Goal: Task Accomplishment & Management: Use online tool/utility

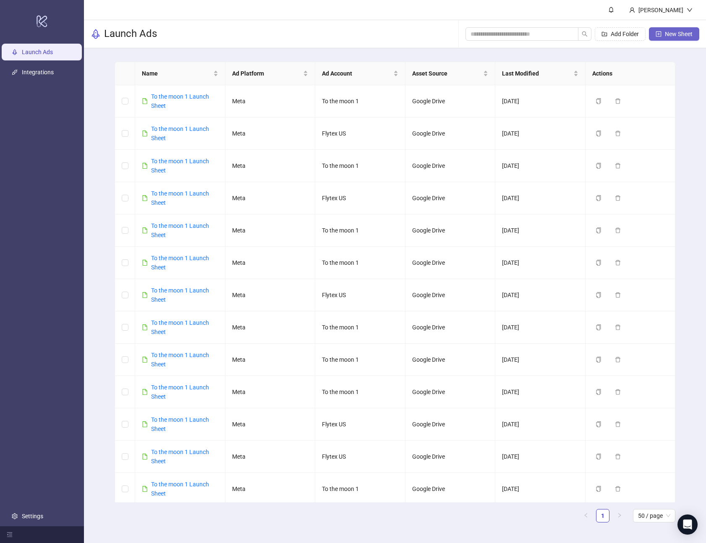
click at [678, 34] on span "New Sheet" at bounding box center [679, 34] width 28 height 7
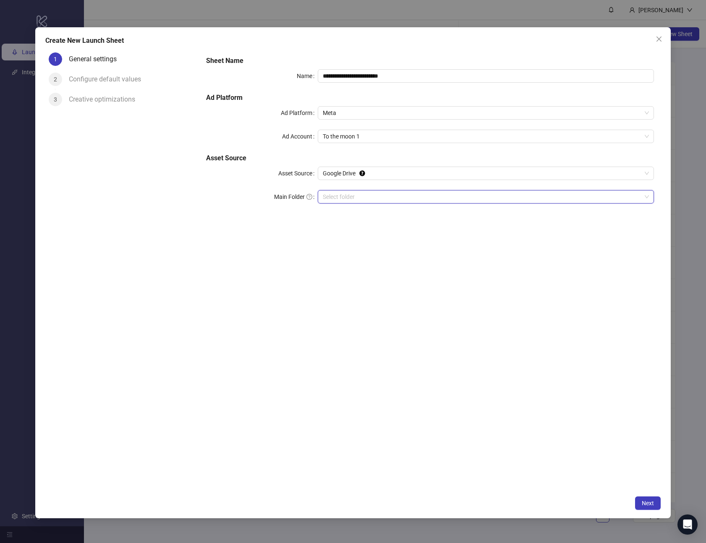
click at [368, 197] on input "Main Folder" at bounding box center [482, 197] width 319 height 13
click at [638, 505] on button "Next" at bounding box center [648, 503] width 26 height 13
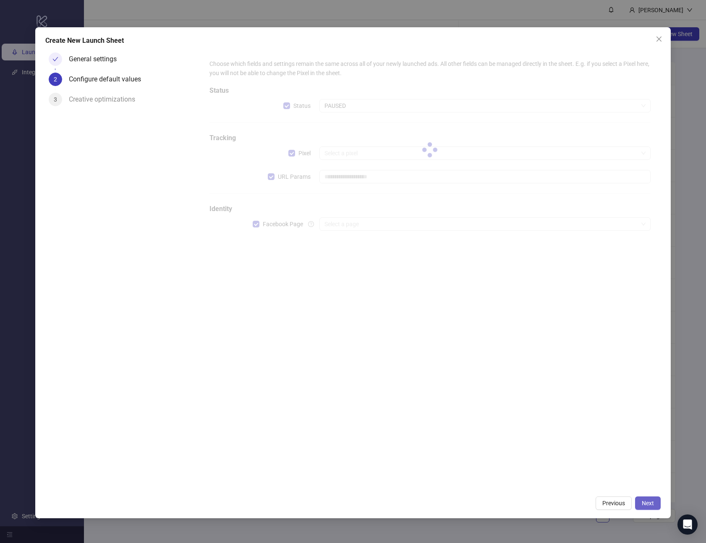
type input "**********"
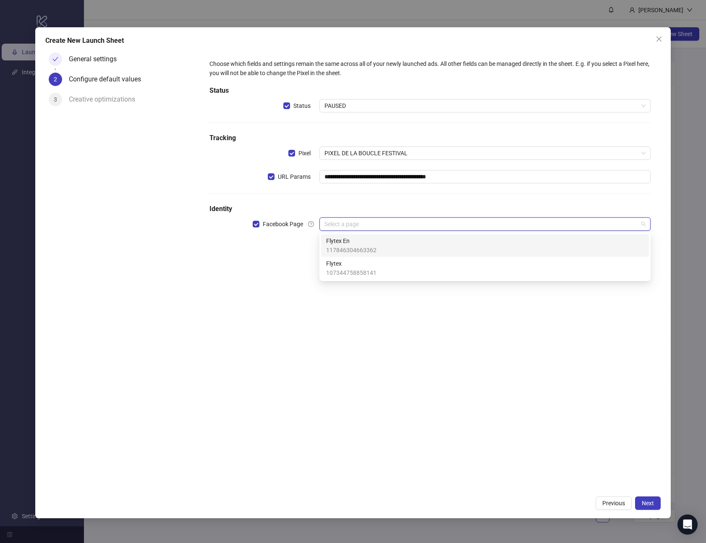
click at [382, 225] on input "search" at bounding box center [482, 224] width 314 height 13
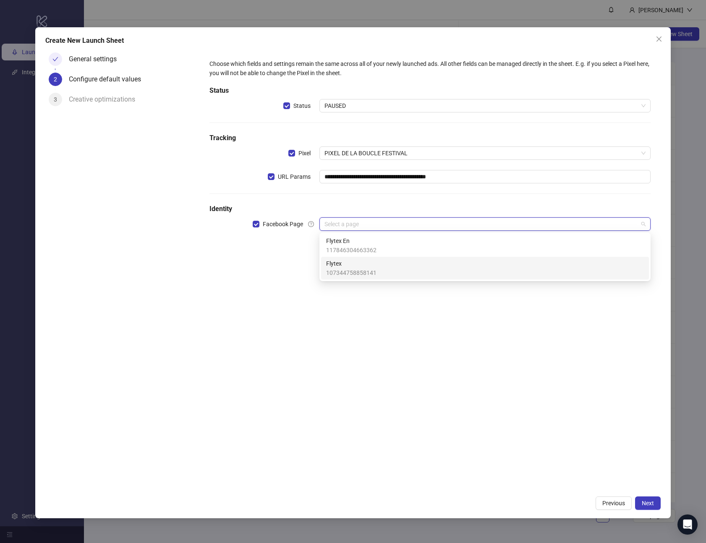
click at [367, 274] on span "107344758858141" at bounding box center [351, 272] width 50 height 9
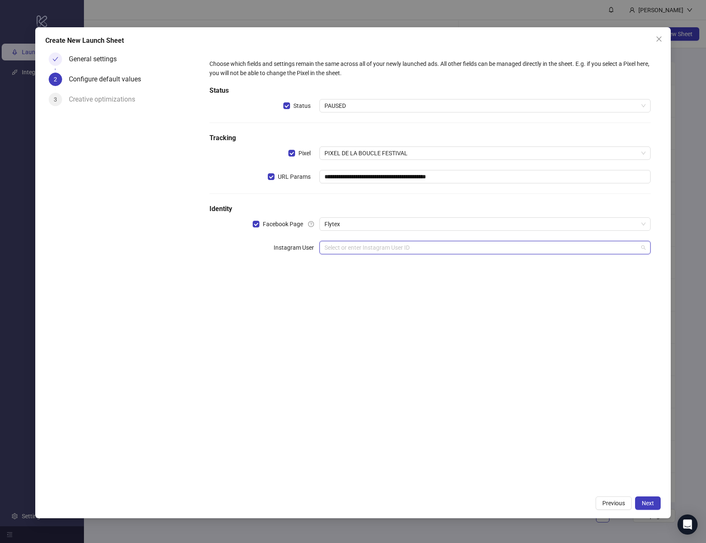
click at [378, 247] on input "search" at bounding box center [482, 247] width 314 height 13
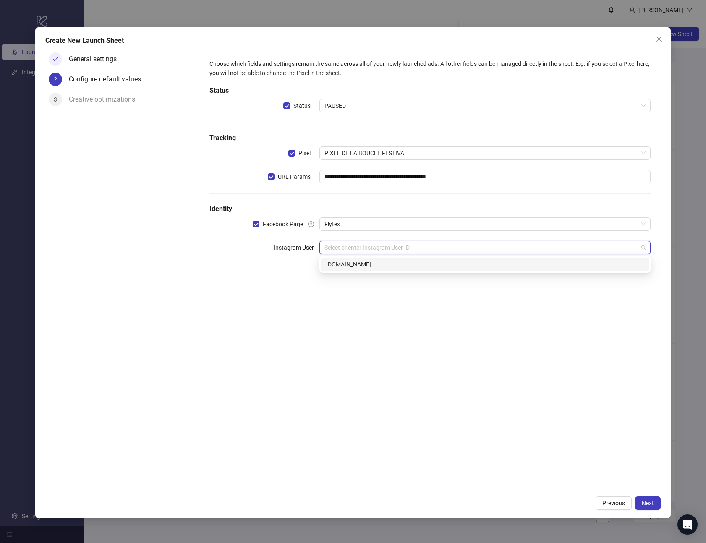
click at [370, 270] on div "[DOMAIN_NAME]" at bounding box center [485, 264] width 328 height 13
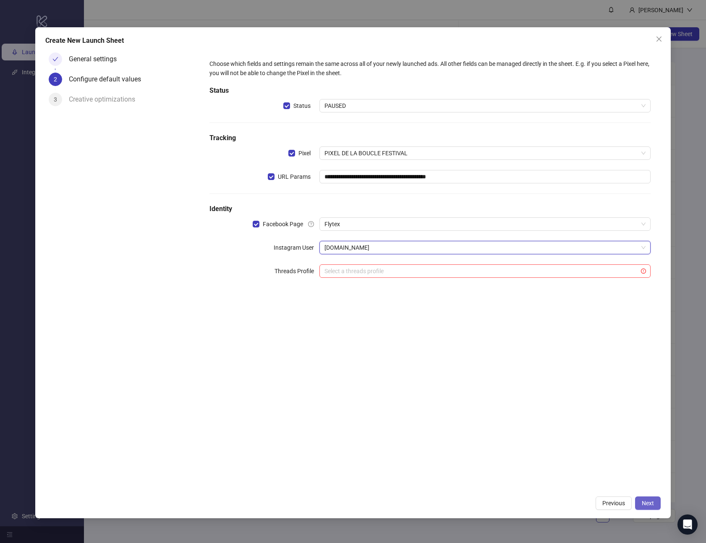
click at [643, 507] on button "Next" at bounding box center [648, 503] width 26 height 13
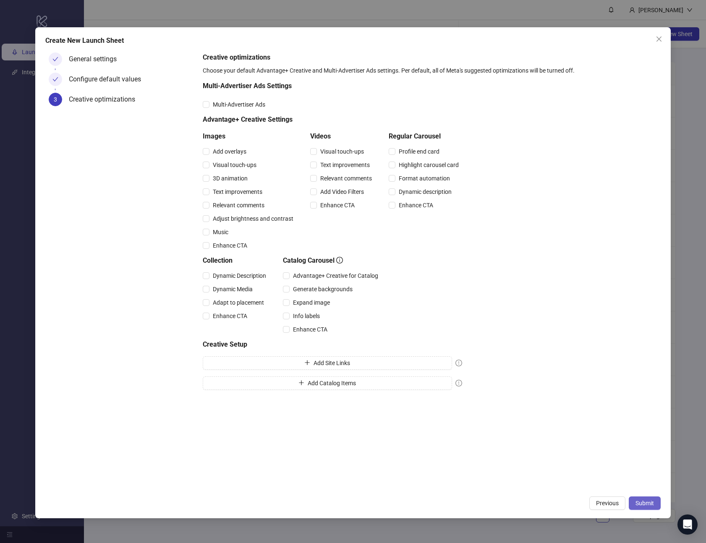
click at [645, 499] on button "Submit" at bounding box center [645, 503] width 32 height 13
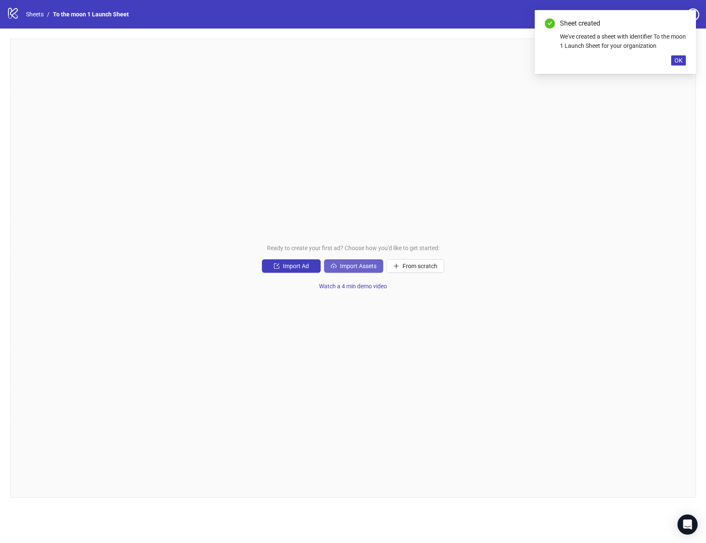
click at [351, 268] on span "Import Assets" at bounding box center [358, 266] width 37 height 7
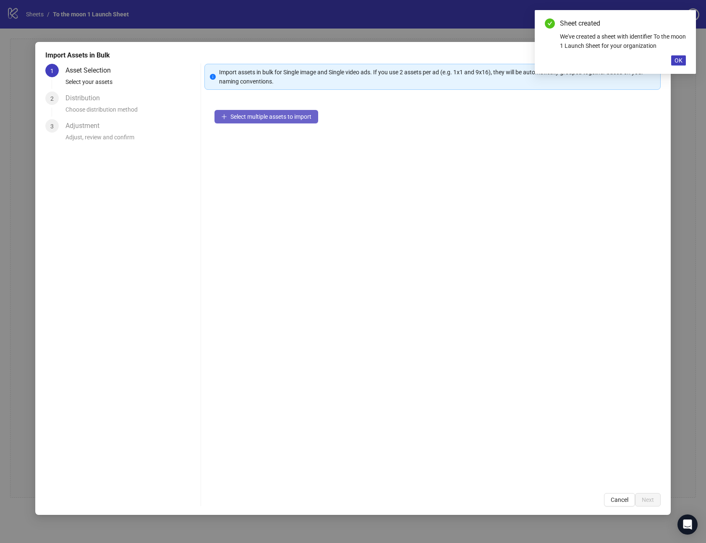
click at [238, 120] on button "Select multiple assets to import" at bounding box center [267, 116] width 104 height 13
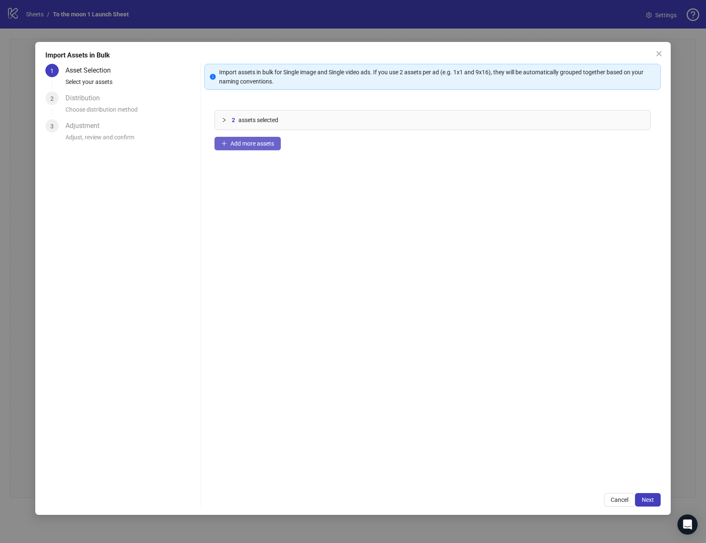
click at [264, 146] on span "Add more assets" at bounding box center [253, 143] width 44 height 7
click at [260, 147] on button "Add more assets" at bounding box center [248, 143] width 66 height 13
click at [270, 145] on span "Add more assets" at bounding box center [253, 143] width 44 height 7
click at [256, 147] on button "Add more assets" at bounding box center [248, 143] width 66 height 13
click at [268, 136] on div "9 assets selected Add more assets" at bounding box center [433, 291] width 456 height 383
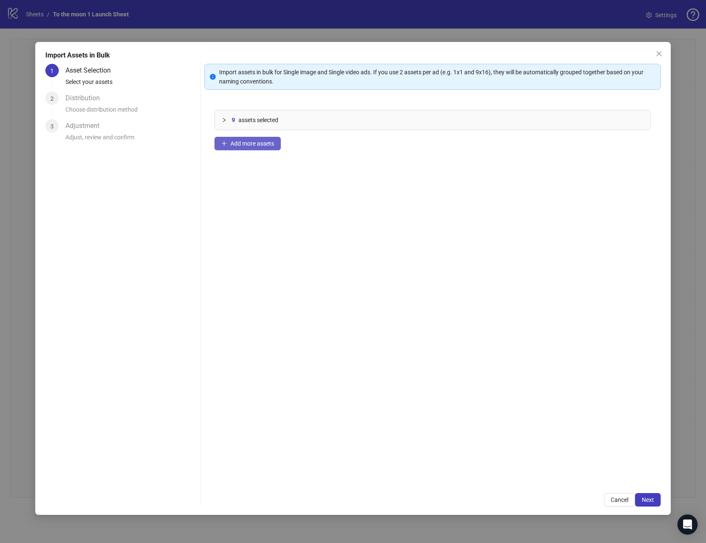
click at [267, 142] on span "Add more assets" at bounding box center [253, 143] width 44 height 7
click at [258, 145] on span "Add more assets" at bounding box center [253, 143] width 44 height 7
click at [249, 141] on span "Add more assets" at bounding box center [253, 143] width 44 height 7
click at [266, 145] on span "Add more assets" at bounding box center [253, 143] width 44 height 7
click at [252, 143] on span "Add more assets" at bounding box center [253, 143] width 44 height 7
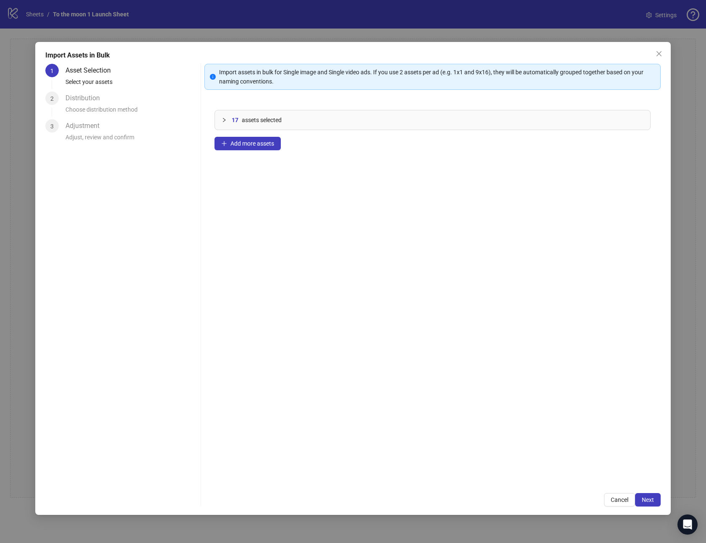
click at [262, 151] on div "17 assets selected Add more assets" at bounding box center [433, 291] width 456 height 383
click at [255, 143] on span "Add more assets" at bounding box center [253, 143] width 44 height 7
click at [269, 149] on button "Add more assets" at bounding box center [248, 143] width 66 height 13
click at [251, 146] on span "Add more assets" at bounding box center [253, 143] width 44 height 7
click at [652, 498] on span "Next" at bounding box center [648, 500] width 12 height 7
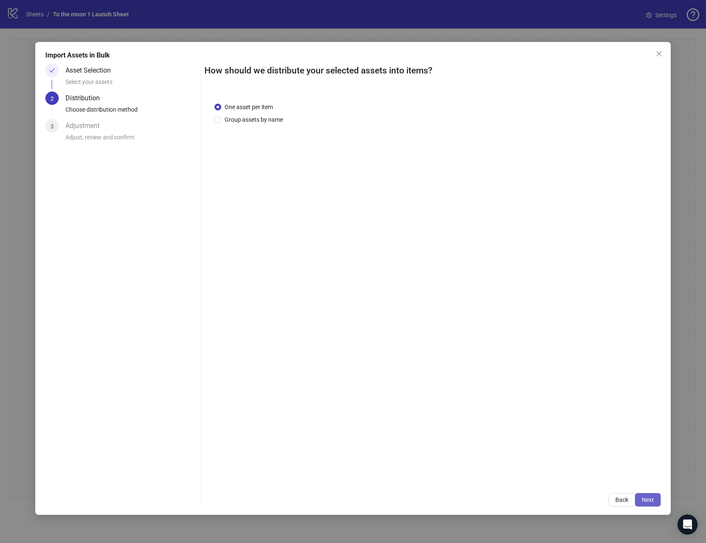
click at [651, 500] on span "Next" at bounding box center [648, 500] width 12 height 7
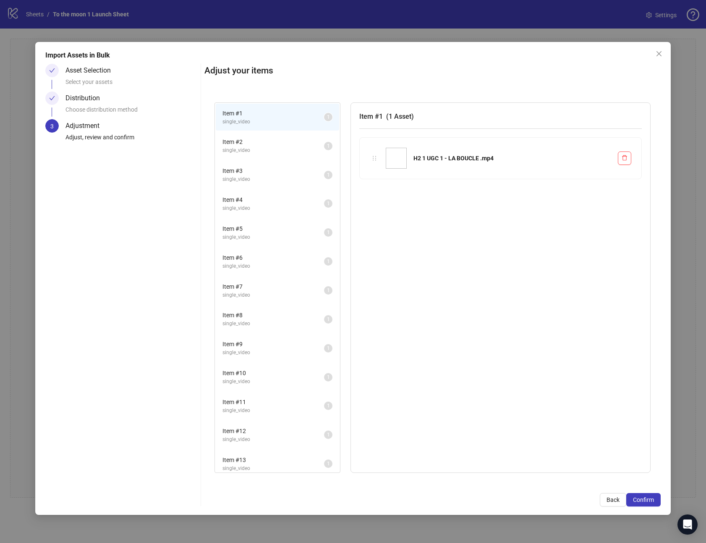
click at [651, 500] on span "Confirm" at bounding box center [643, 500] width 21 height 7
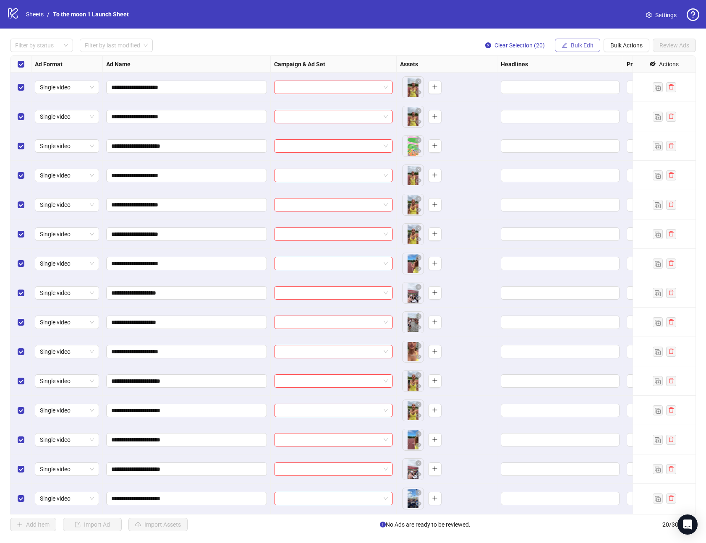
click at [579, 42] on span "Bulk Edit" at bounding box center [582, 45] width 23 height 7
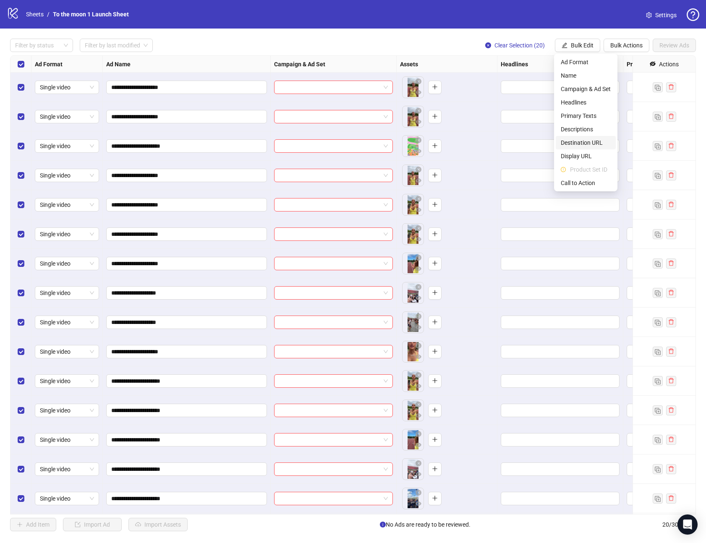
click at [575, 142] on span "Destination URL" at bounding box center [586, 142] width 50 height 9
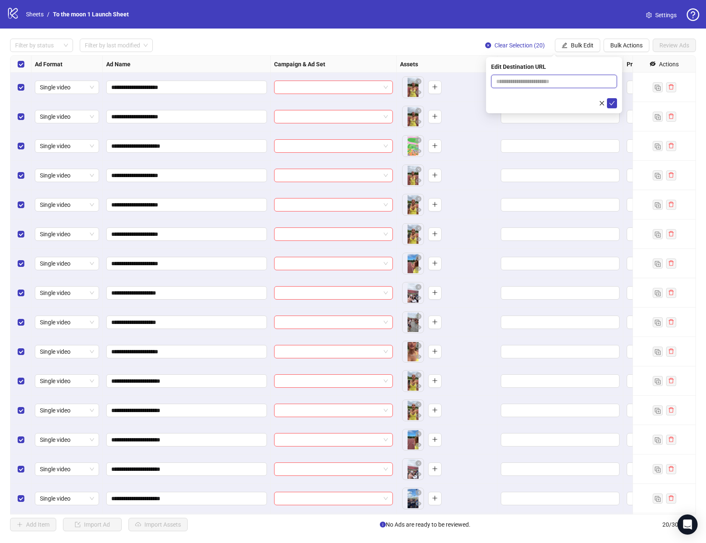
click at [525, 84] on input "text" at bounding box center [550, 81] width 109 height 9
paste input "**********"
type input "**********"
click at [612, 103] on icon "check" at bounding box center [612, 103] width 6 height 6
click at [597, 45] on button "Bulk Edit" at bounding box center [577, 45] width 45 height 13
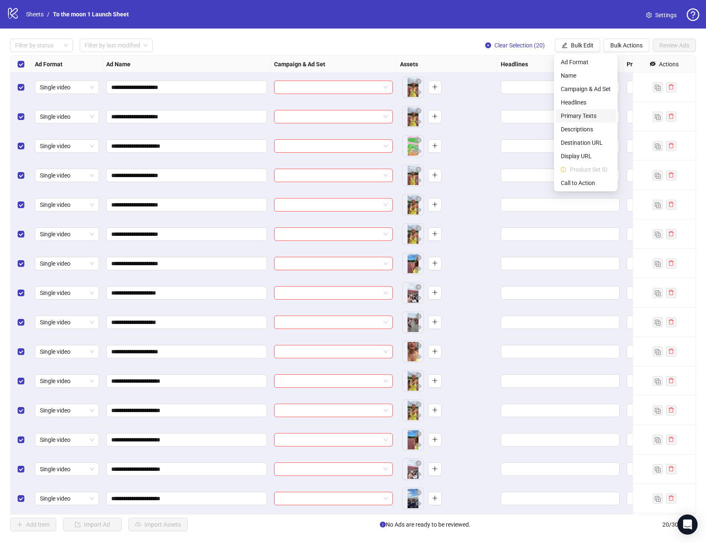
click at [580, 115] on span "Primary Texts" at bounding box center [586, 115] width 50 height 9
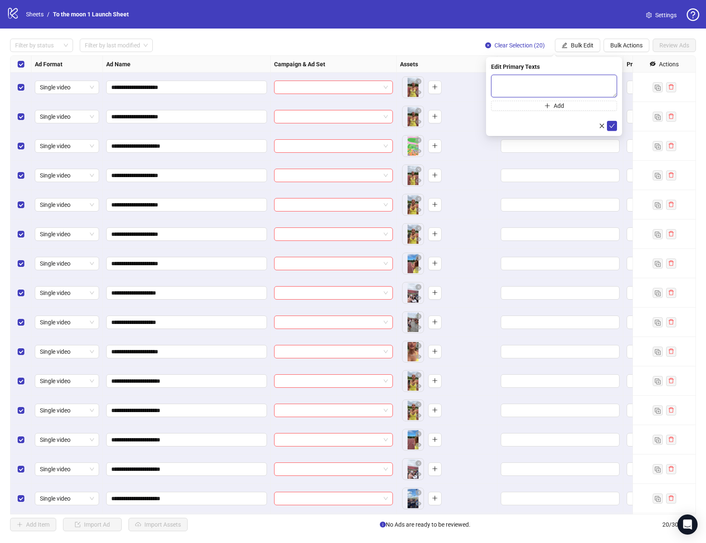
click at [539, 81] on textarea at bounding box center [554, 86] width 126 height 23
paste textarea "**********"
type textarea "**********"
click at [610, 125] on icon "check" at bounding box center [612, 126] width 6 height 6
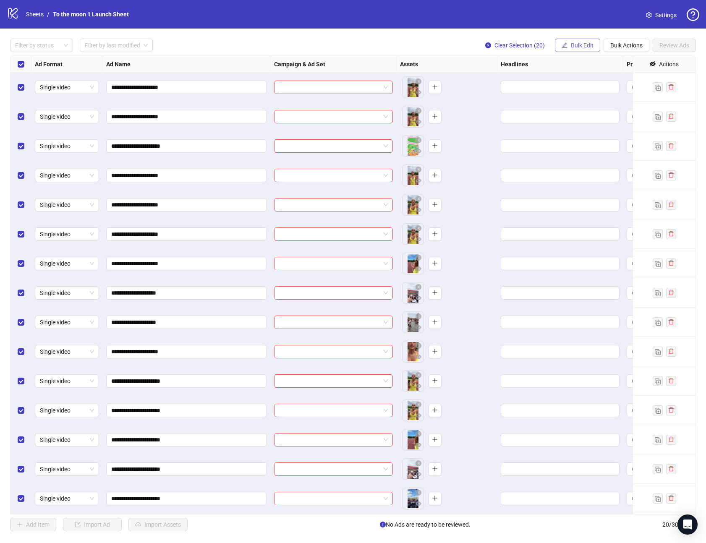
click at [573, 45] on span "Bulk Edit" at bounding box center [582, 45] width 23 height 7
click at [571, 101] on span "Headlines" at bounding box center [586, 102] width 50 height 9
click at [513, 79] on input "text" at bounding box center [554, 81] width 126 height 13
paste input "**********"
type input "**********"
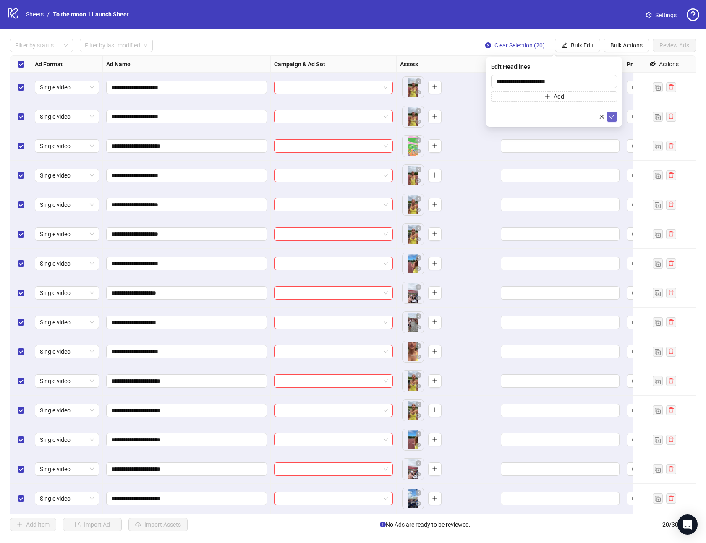
click at [613, 118] on icon "check" at bounding box center [612, 117] width 6 height 6
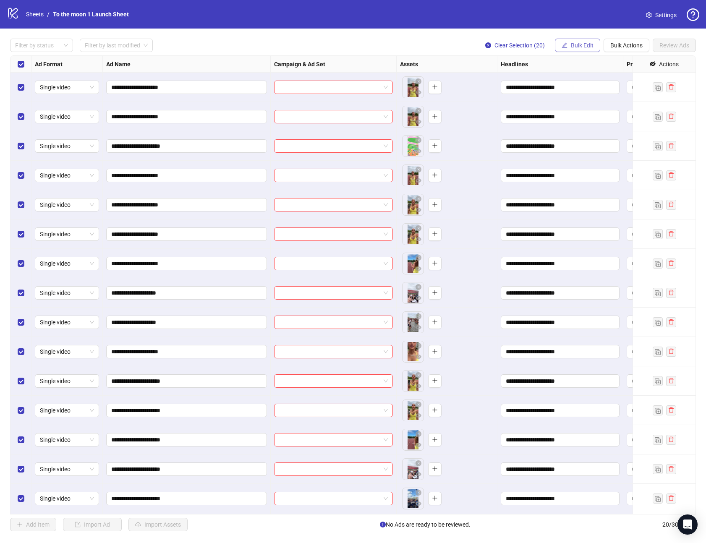
click at [583, 42] on span "Bulk Edit" at bounding box center [582, 45] width 23 height 7
click at [576, 126] on span "Descriptions" at bounding box center [586, 129] width 50 height 9
click at [543, 87] on textarea at bounding box center [554, 86] width 126 height 23
paste textarea "**********"
type textarea "**********"
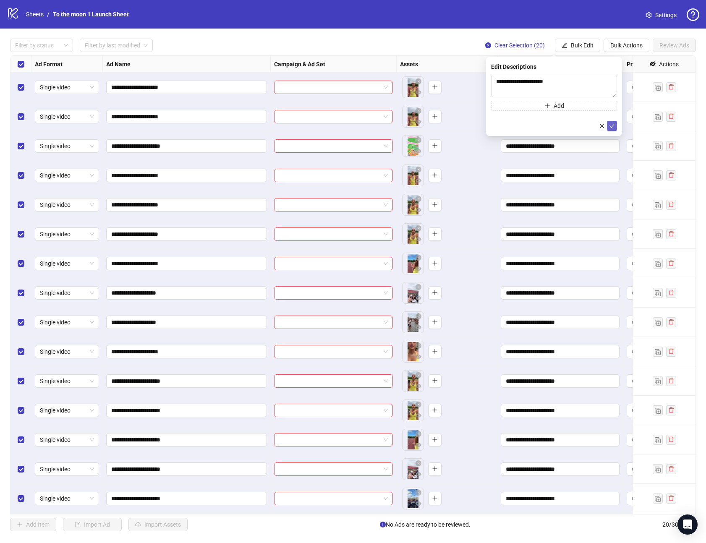
click at [611, 123] on icon "check" at bounding box center [612, 126] width 6 height 6
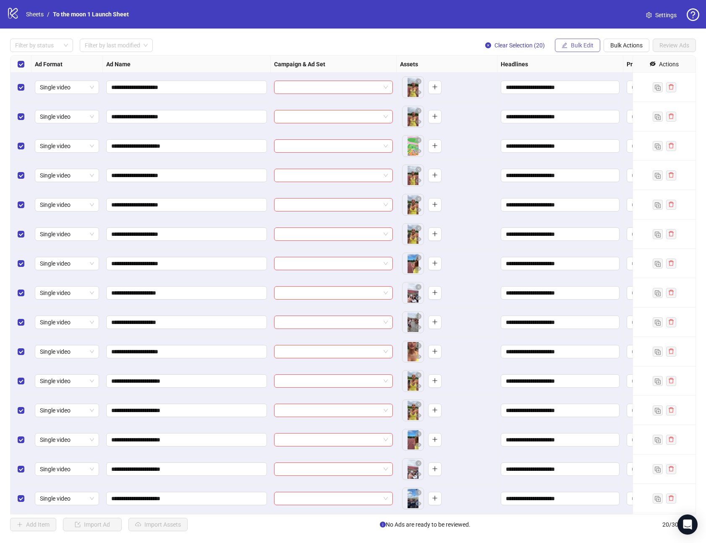
click at [587, 43] on span "Bulk Edit" at bounding box center [582, 45] width 23 height 7
click at [594, 181] on span "Call to Action" at bounding box center [586, 182] width 50 height 9
click at [558, 84] on input "search" at bounding box center [550, 81] width 108 height 13
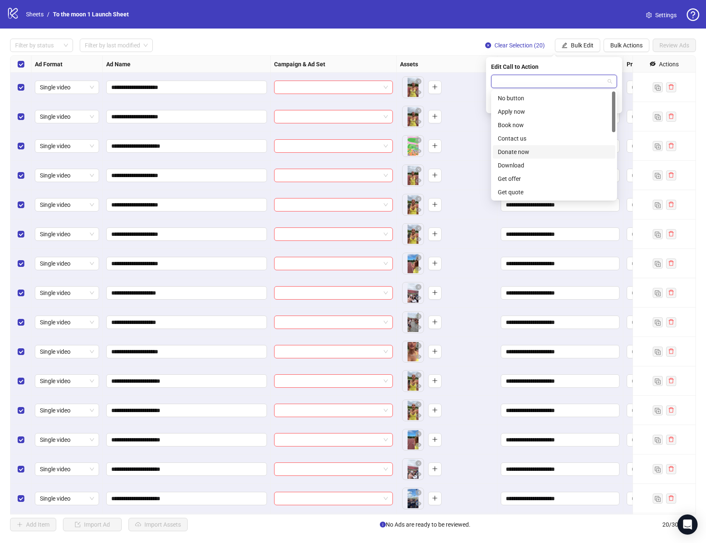
scroll to position [175, 0]
click at [526, 136] on div "Sign up" at bounding box center [554, 138] width 113 height 9
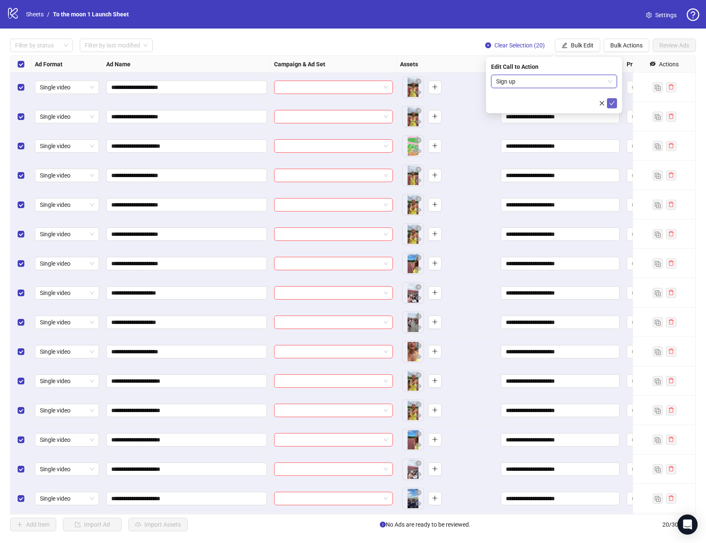
click at [610, 102] on icon "check" at bounding box center [612, 103] width 6 height 6
click at [384, 86] on span at bounding box center [333, 87] width 109 height 13
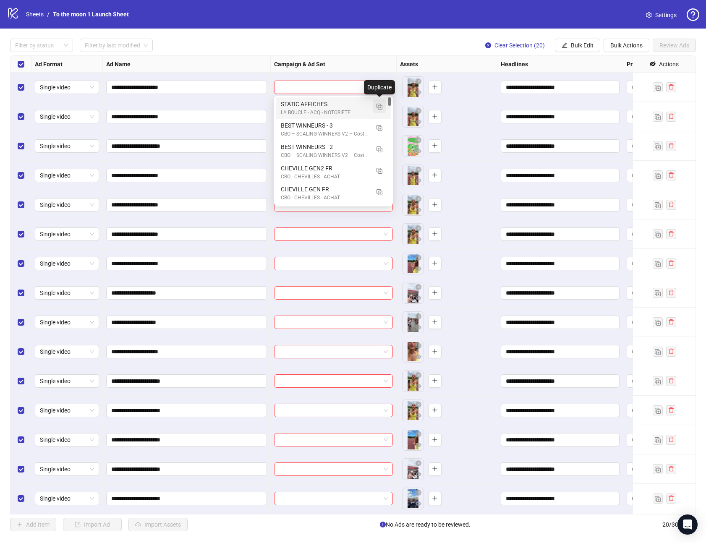
click at [379, 106] on img "button" at bounding box center [380, 107] width 6 height 6
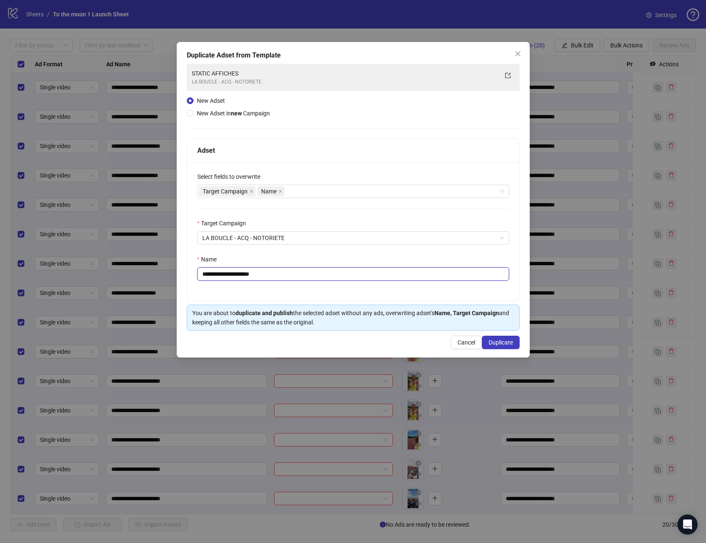
click at [252, 276] on input "**********" at bounding box center [353, 273] width 312 height 13
type input "**********"
click at [501, 341] on span "Duplicate" at bounding box center [501, 342] width 24 height 7
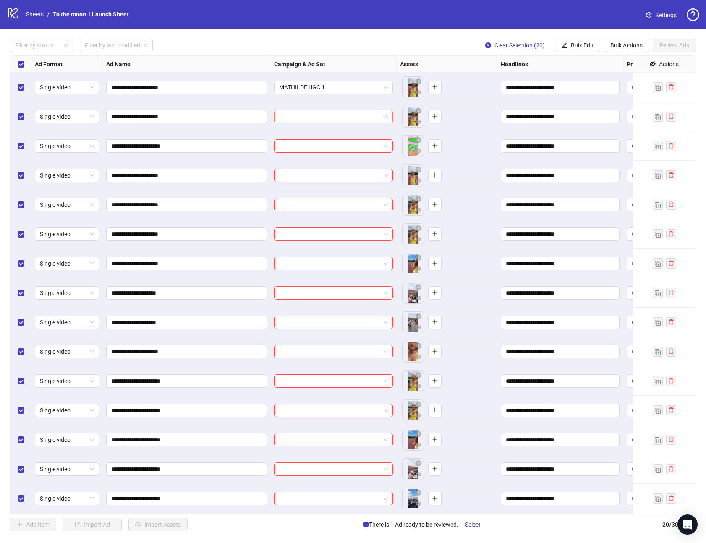
click at [372, 121] on input "search" at bounding box center [329, 116] width 101 height 13
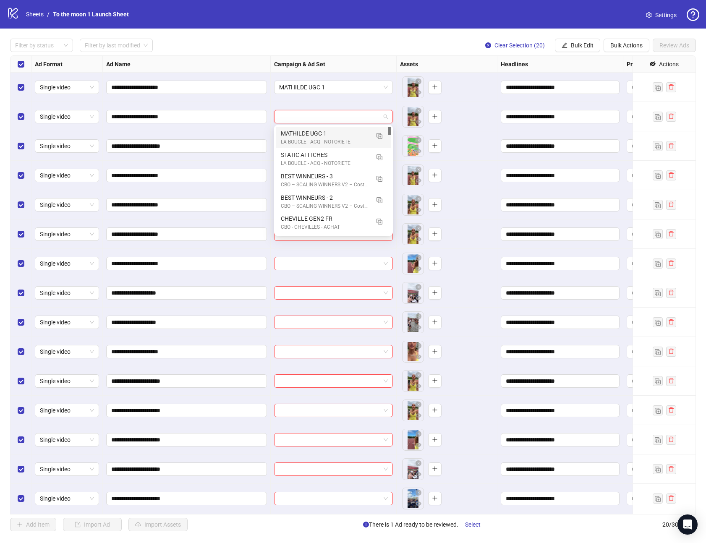
click at [334, 141] on div "LA BOUCLE - ACQ - NOTORIETE" at bounding box center [325, 142] width 89 height 8
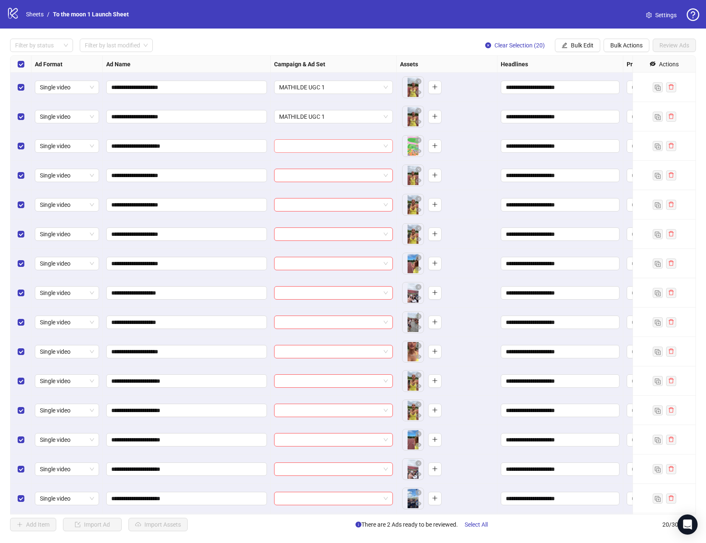
click at [331, 149] on input "search" at bounding box center [329, 146] width 101 height 13
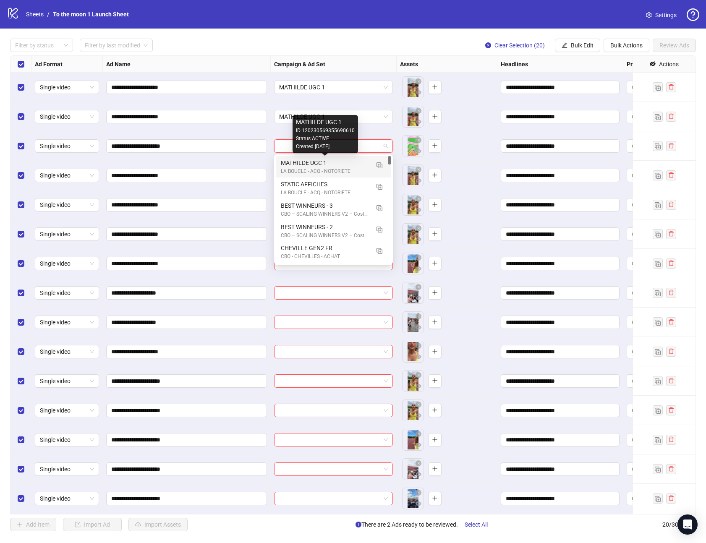
click at [328, 163] on div "MATHILDE UGC 1" at bounding box center [325, 162] width 89 height 9
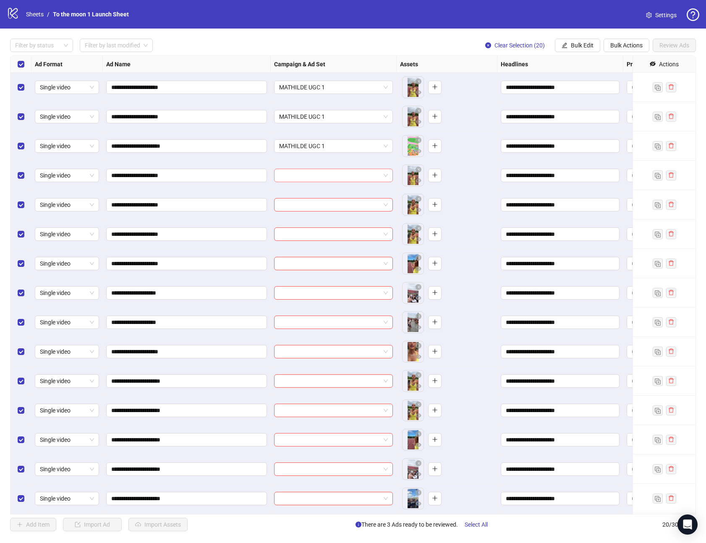
click at [328, 172] on input "search" at bounding box center [329, 175] width 101 height 13
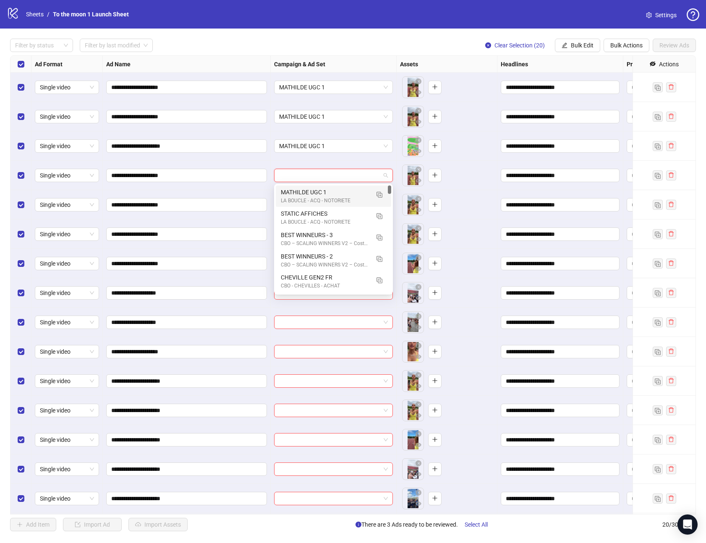
click at [322, 198] on div "LA BOUCLE - ACQ - NOTORIETE" at bounding box center [325, 201] width 89 height 8
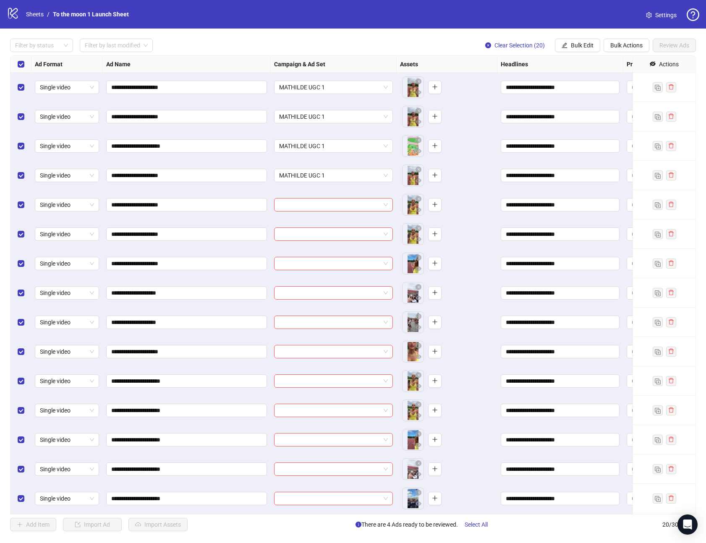
click at [318, 214] on div at bounding box center [334, 204] width 126 height 29
click at [325, 210] on input "search" at bounding box center [329, 205] width 101 height 13
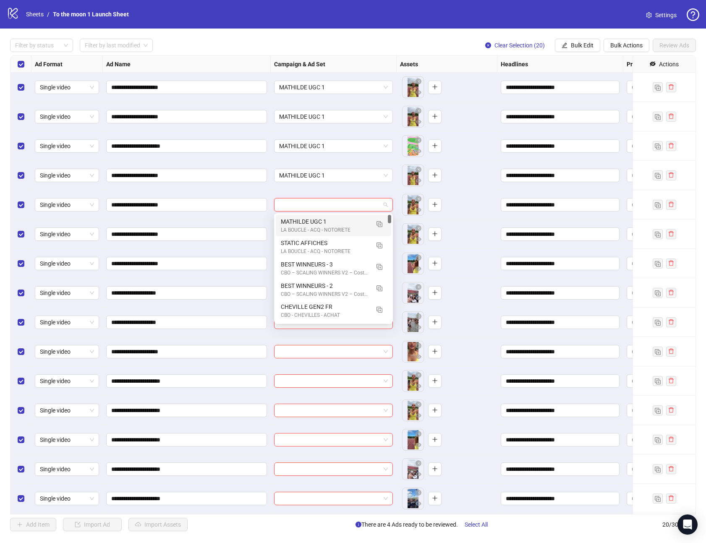
click at [319, 228] on div "LA BOUCLE - ACQ - NOTORIETE" at bounding box center [325, 230] width 89 height 8
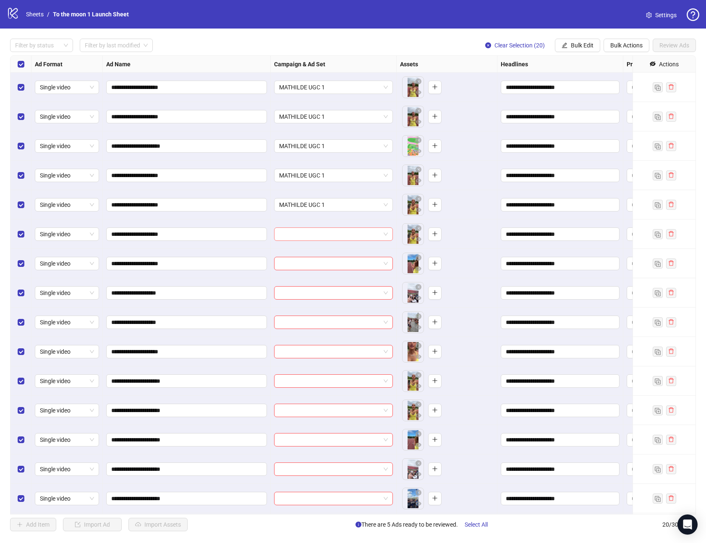
click at [319, 239] on input "search" at bounding box center [329, 234] width 101 height 13
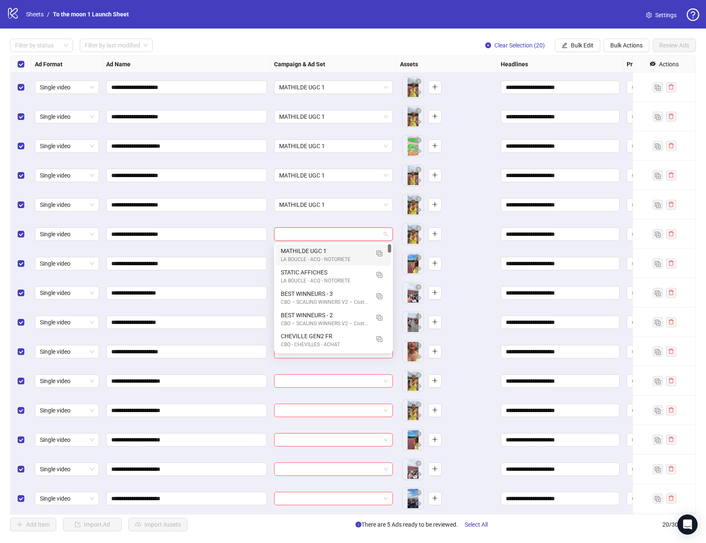
click at [319, 252] on div "MATHILDE UGC 1" at bounding box center [325, 251] width 89 height 9
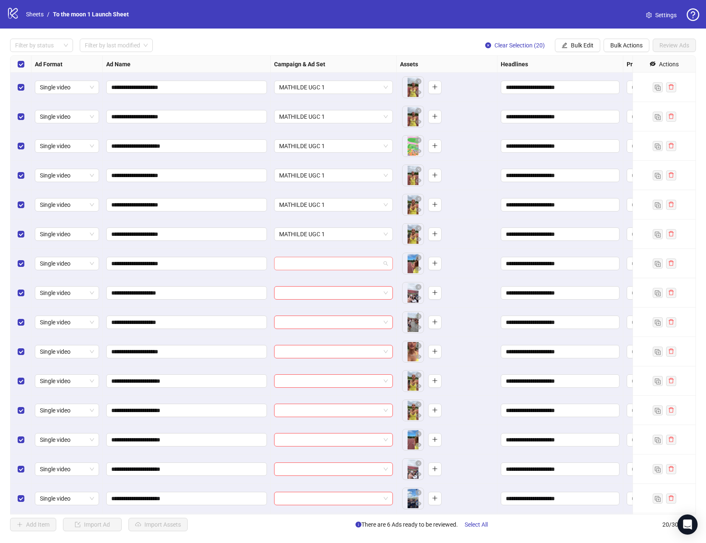
click at [319, 267] on input "search" at bounding box center [329, 263] width 101 height 13
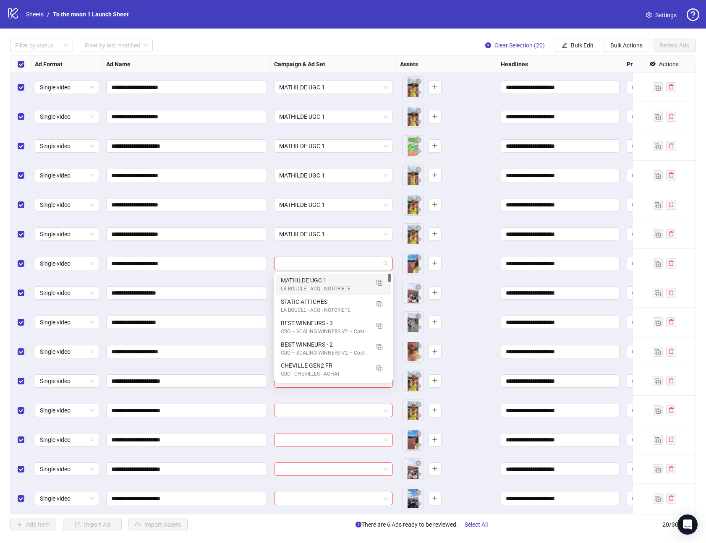
click at [319, 281] on div "MATHILDE UGC 1" at bounding box center [325, 280] width 89 height 9
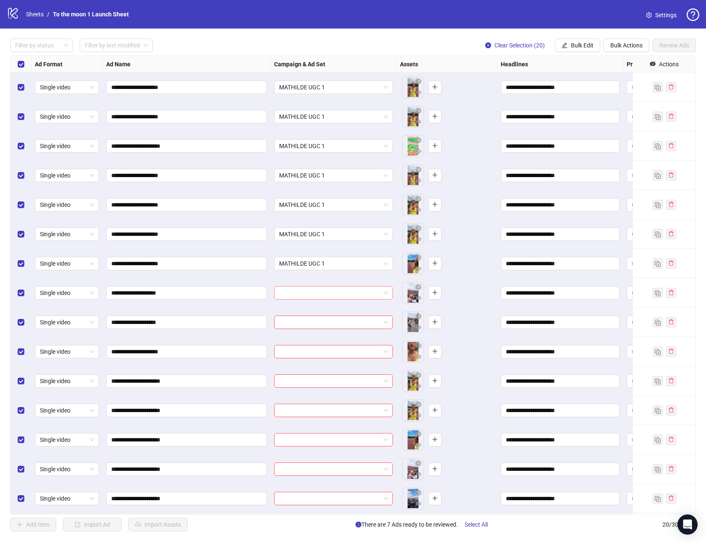
click at [319, 294] on input "search" at bounding box center [329, 293] width 101 height 13
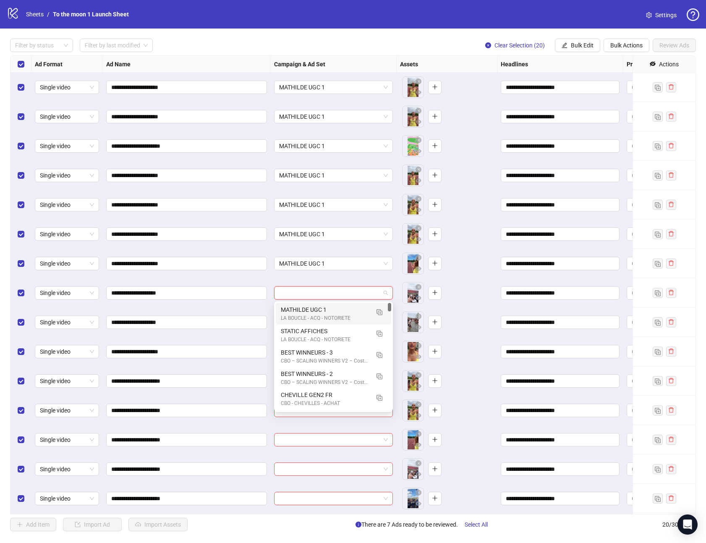
click at [319, 311] on div "MATHILDE UGC 1" at bounding box center [325, 309] width 89 height 9
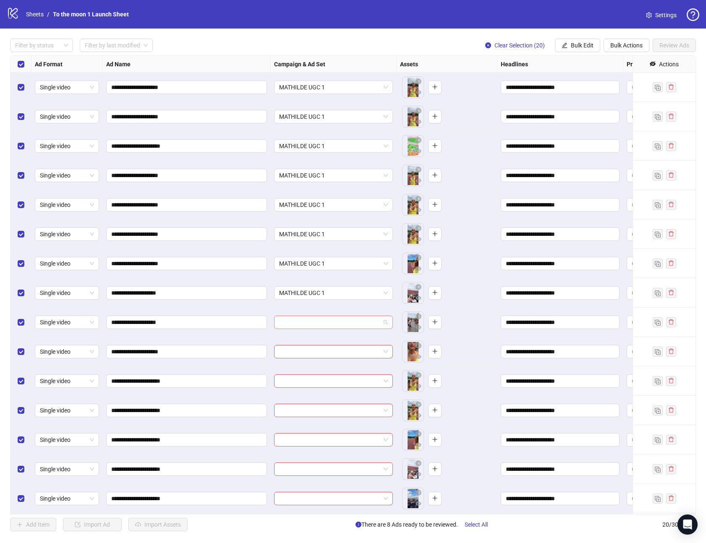
click at [319, 325] on input "search" at bounding box center [329, 322] width 101 height 13
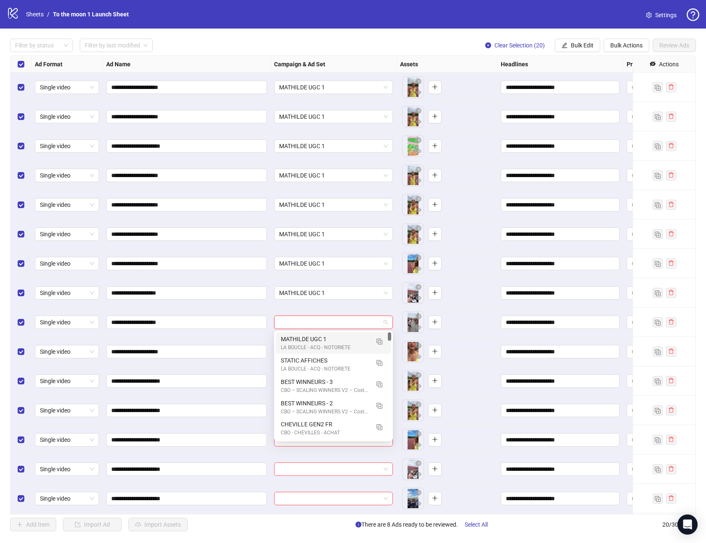
click at [319, 348] on div "LA BOUCLE - ACQ - NOTORIETE" at bounding box center [325, 348] width 89 height 8
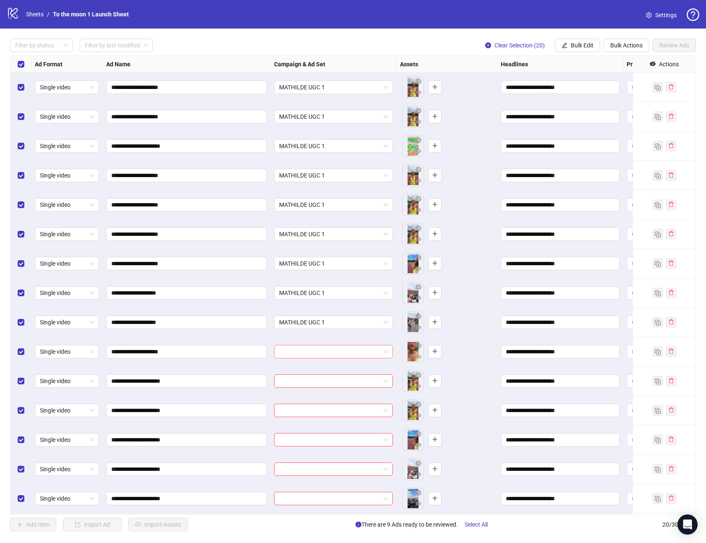
click at [319, 353] on input "search" at bounding box center [329, 352] width 101 height 13
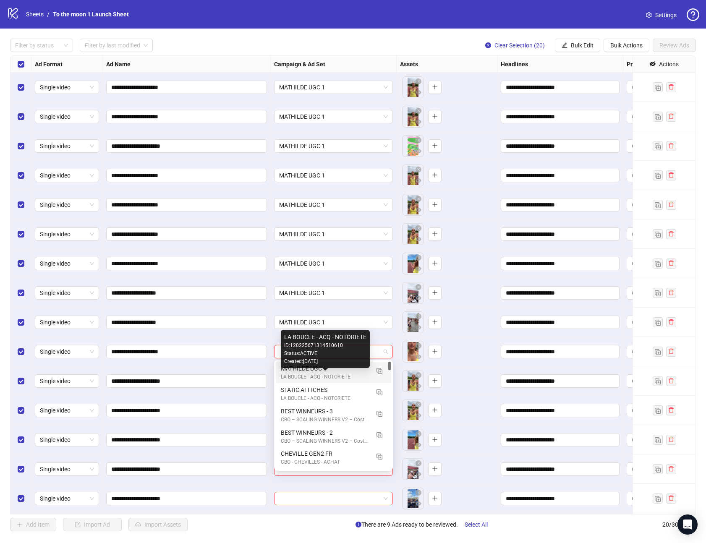
click at [318, 372] on div "MATHILDE UGC 1" at bounding box center [325, 368] width 89 height 9
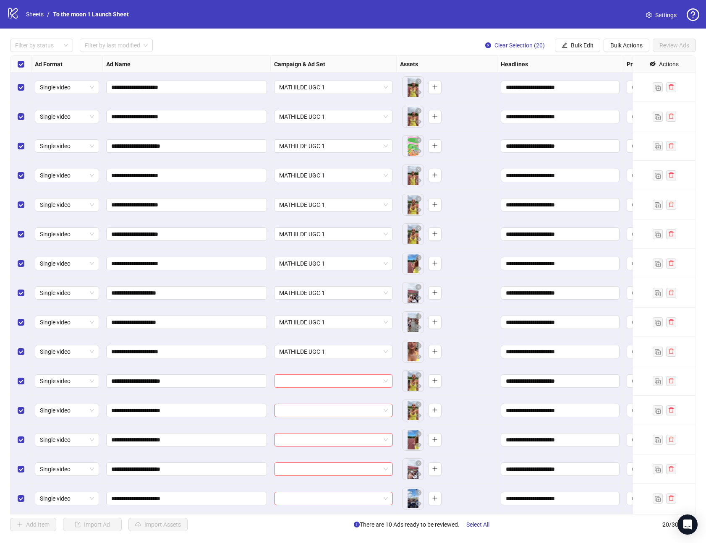
scroll to position [146, 0]
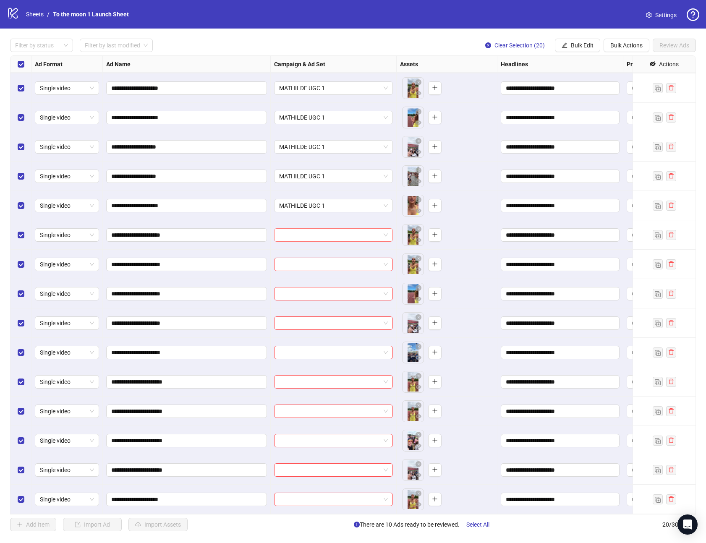
click at [384, 235] on span at bounding box center [333, 235] width 109 height 13
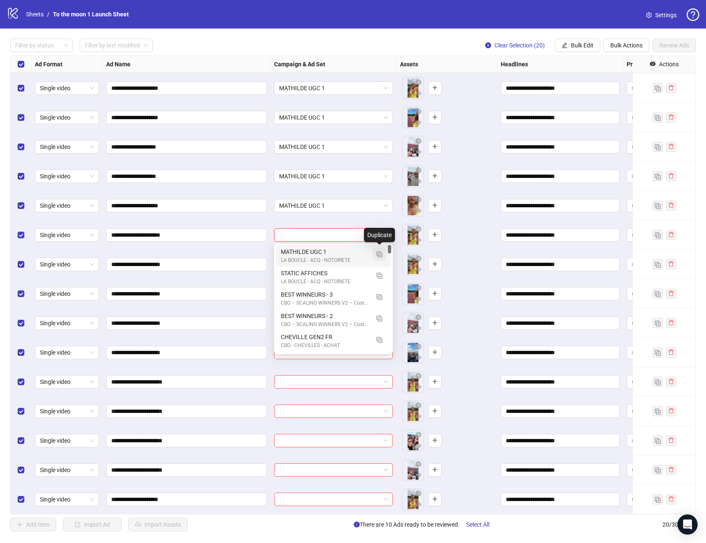
click at [380, 256] on img "button" at bounding box center [380, 255] width 6 height 6
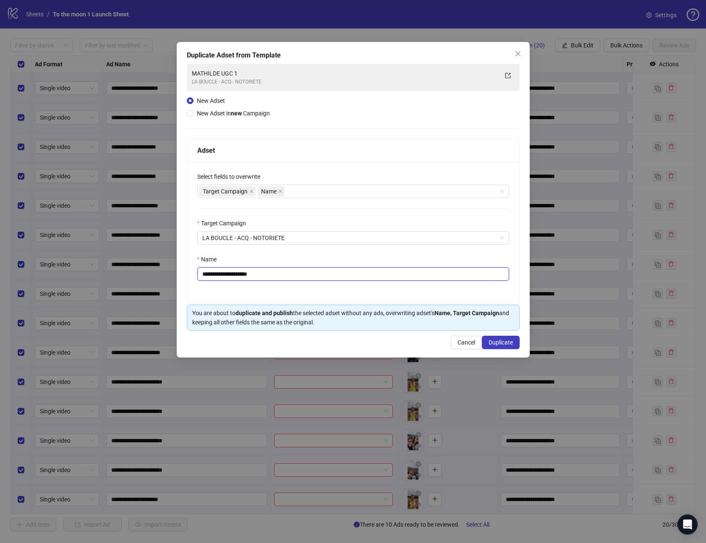
drag, startPoint x: 246, startPoint y: 275, endPoint x: 312, endPoint y: 275, distance: 66.8
click at [312, 275] on input "**********" at bounding box center [353, 273] width 312 height 13
type input "**********"
click at [491, 342] on span "Duplicate" at bounding box center [501, 342] width 24 height 7
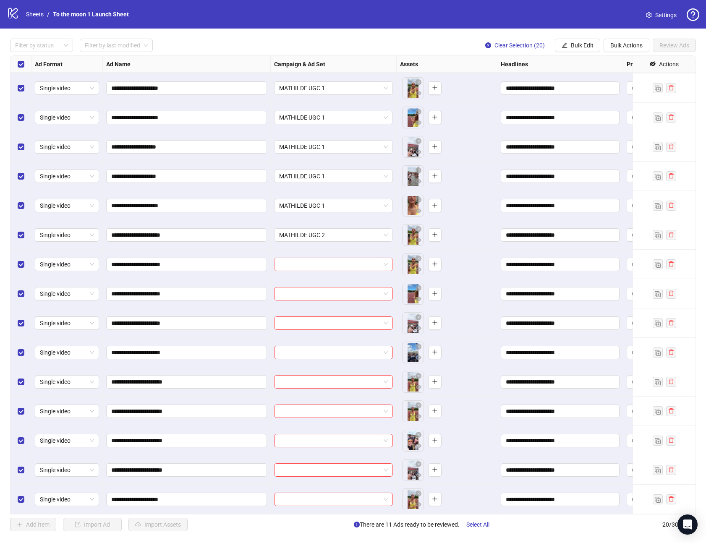
click at [378, 262] on input "search" at bounding box center [329, 264] width 101 height 13
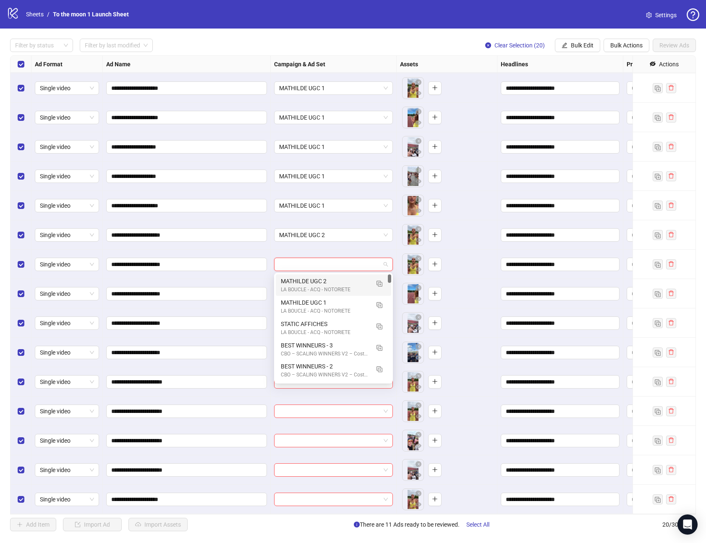
click at [339, 285] on div "MATHILDE UGC 2" at bounding box center [325, 281] width 89 height 9
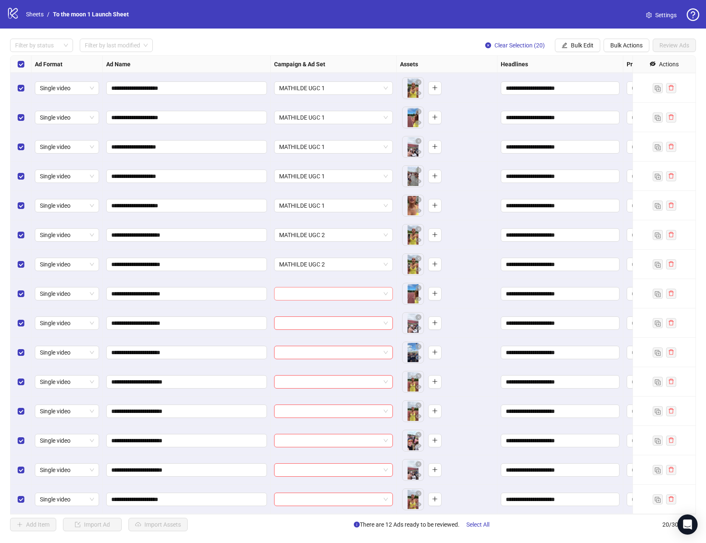
click at [339, 294] on input "search" at bounding box center [329, 294] width 101 height 13
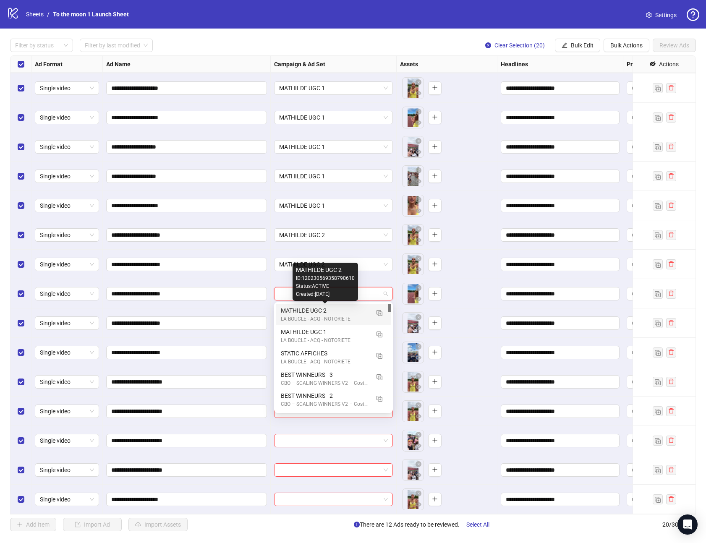
click at [333, 315] on div "MATHILDE UGC 2" at bounding box center [325, 310] width 89 height 9
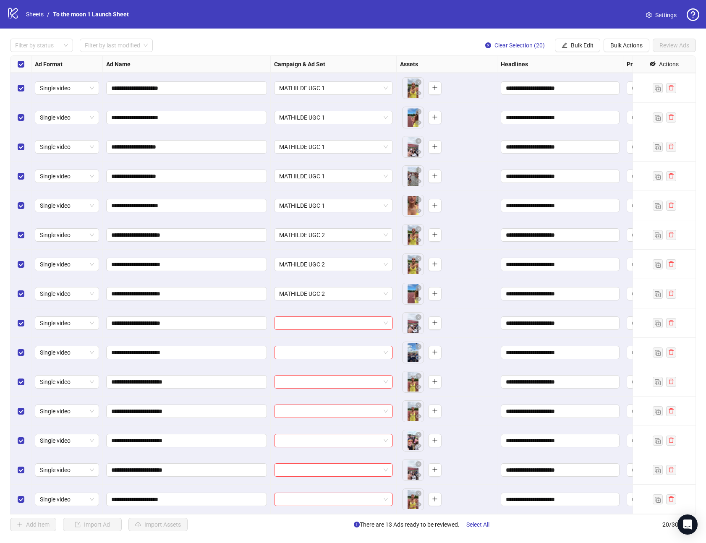
click at [333, 330] on div at bounding box center [334, 323] width 126 height 29
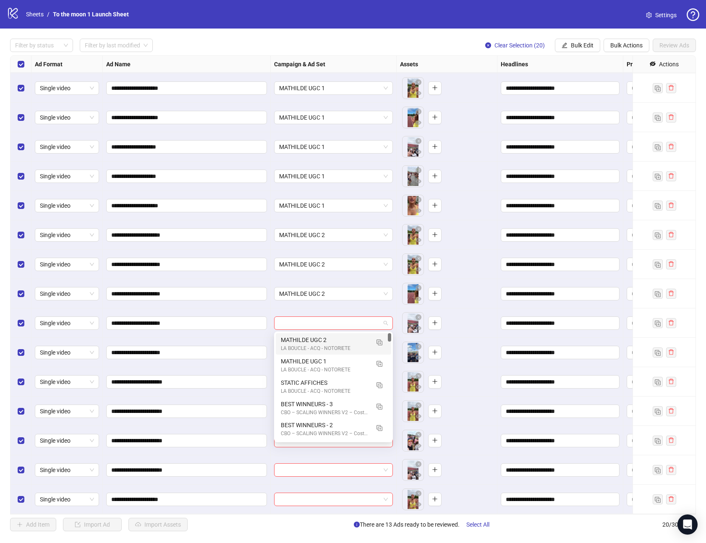
click at [331, 348] on div "LA BOUCLE - ACQ - NOTORIETE" at bounding box center [325, 349] width 89 height 8
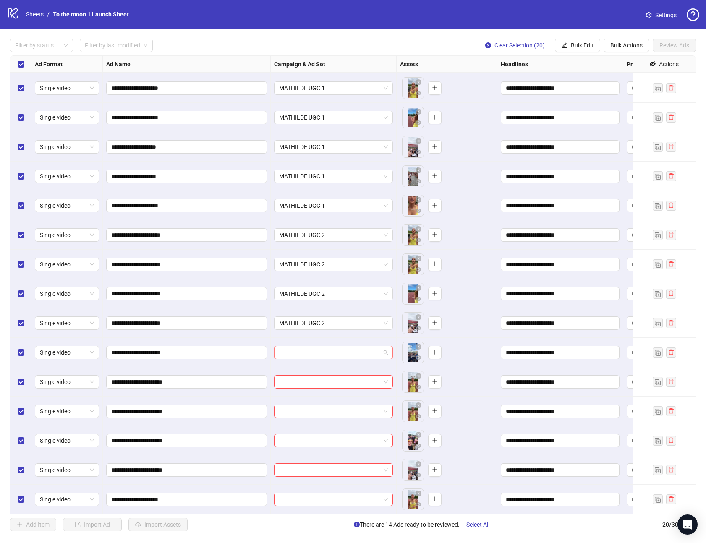
click at [330, 357] on input "search" at bounding box center [329, 352] width 101 height 13
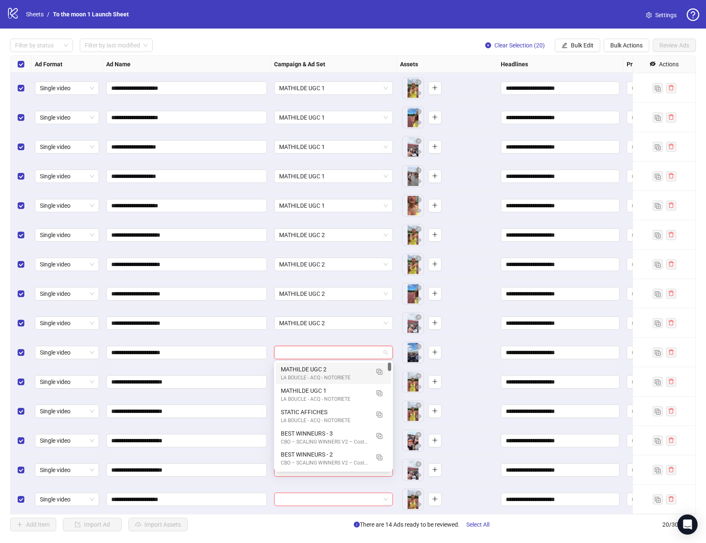
click at [330, 372] on div "MATHILDE UGC 2" at bounding box center [325, 369] width 89 height 9
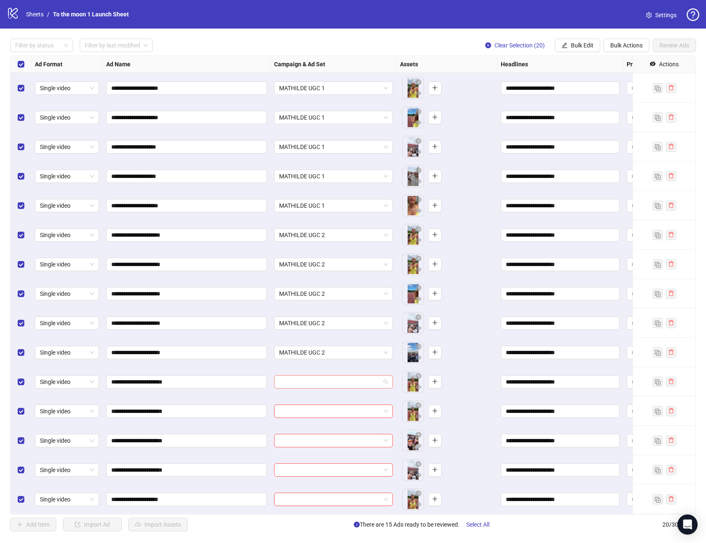
click at [330, 383] on input "search" at bounding box center [329, 382] width 101 height 13
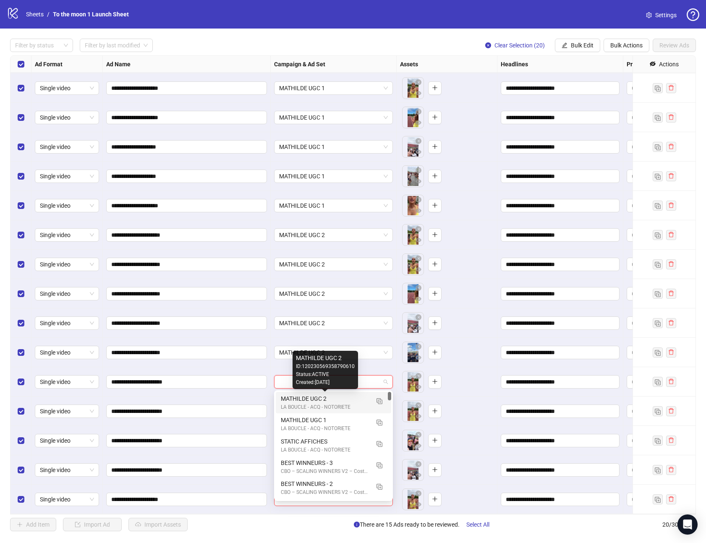
click at [329, 402] on div "MATHILDE UGC 2" at bounding box center [325, 398] width 89 height 9
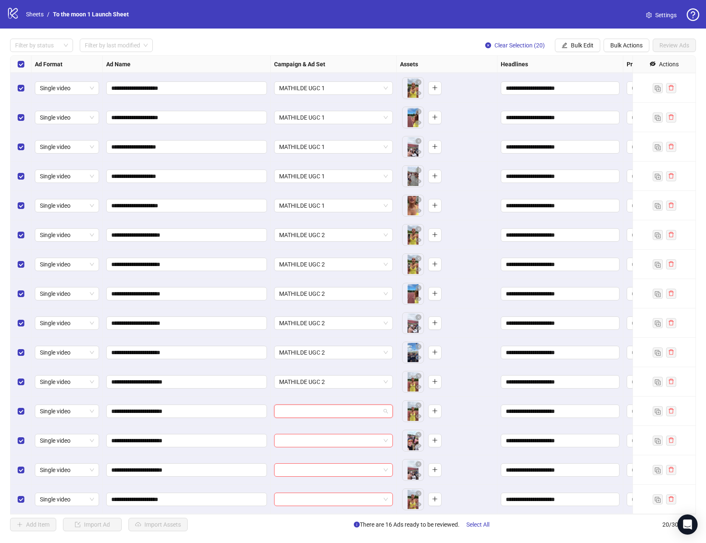
click at [329, 412] on input "search" at bounding box center [329, 411] width 101 height 13
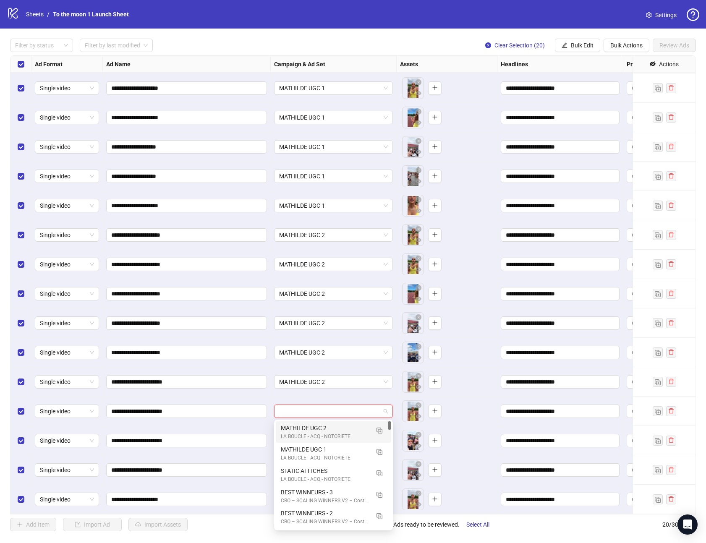
click at [319, 435] on div "LA BOUCLE - ACQ - NOTORIETE" at bounding box center [325, 437] width 89 height 8
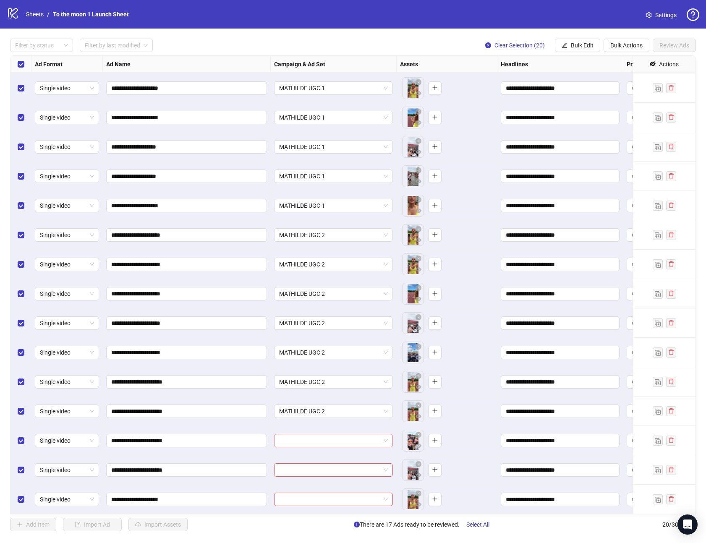
click at [319, 444] on input "search" at bounding box center [329, 441] width 101 height 13
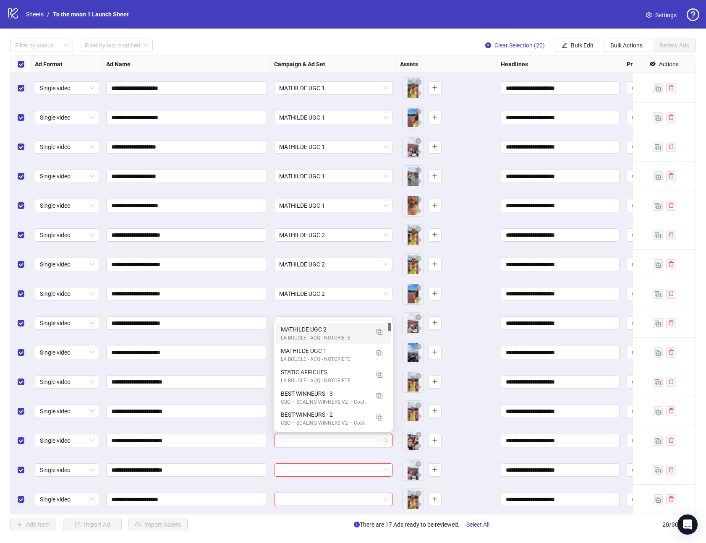
click at [334, 333] on div "MATHILDE UGC 2" at bounding box center [325, 329] width 89 height 9
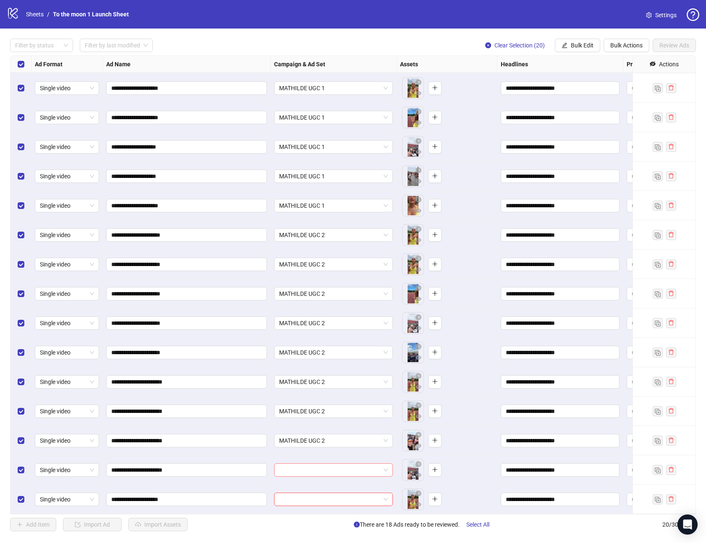
click at [326, 468] on input "search" at bounding box center [329, 470] width 101 height 13
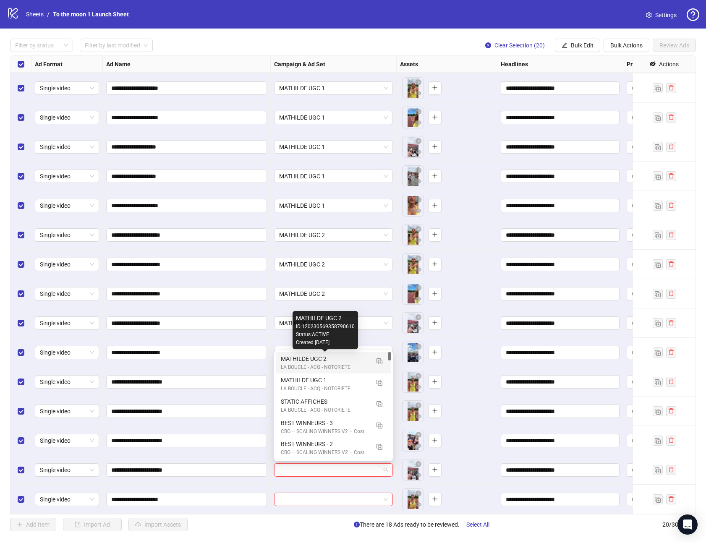
click at [337, 362] on div "MATHILDE UGC 2" at bounding box center [325, 358] width 89 height 9
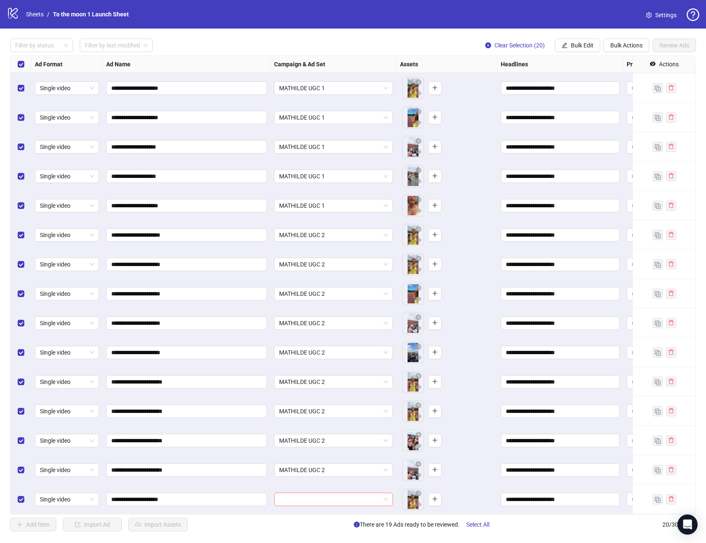
click at [312, 496] on input "search" at bounding box center [329, 499] width 101 height 13
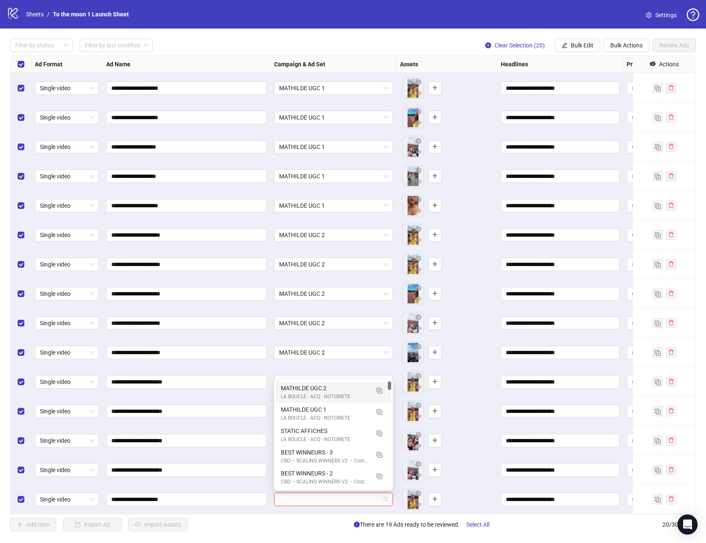
click at [317, 388] on div "MATHILDE UGC 2" at bounding box center [325, 388] width 89 height 9
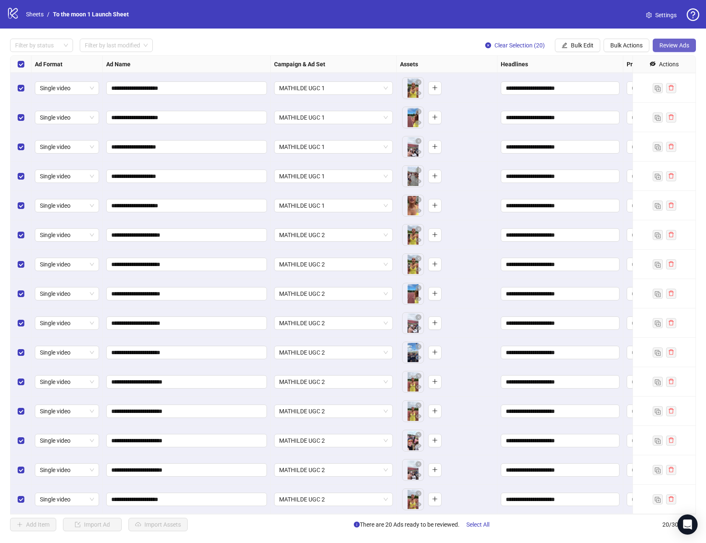
click at [679, 45] on span "Review Ads" at bounding box center [675, 45] width 30 height 7
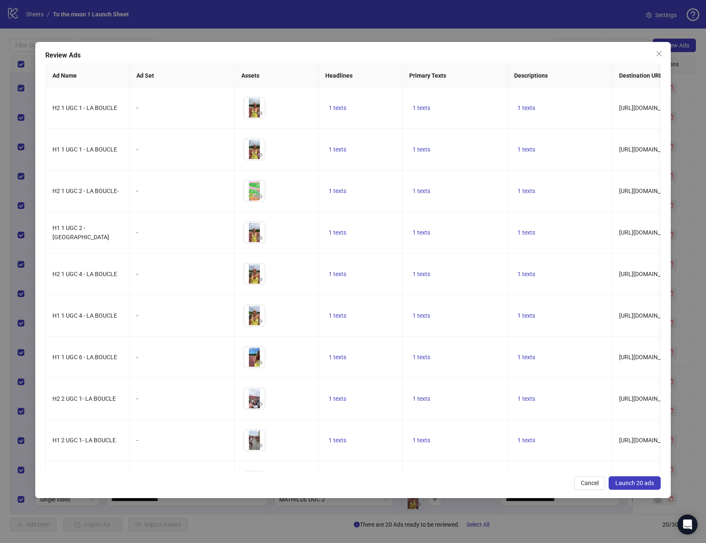
click at [633, 483] on span "Launch 20 ads" at bounding box center [635, 483] width 39 height 7
